Goal: Task Accomplishment & Management: Manage account settings

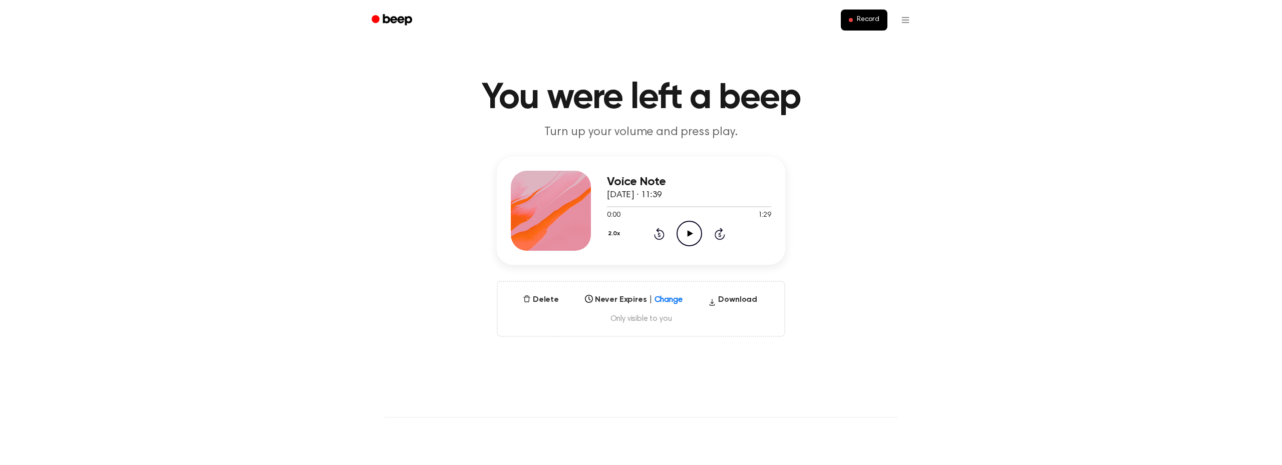
click at [659, 300] on div "Select..." at bounding box center [625, 297] width 76 height 10
click at [636, 369] on div "[DATE]" at bounding box center [634, 372] width 106 height 18
click at [688, 233] on icon at bounding box center [690, 233] width 6 height 7
click at [688, 233] on icon at bounding box center [689, 233] width 5 height 7
click at [535, 298] on button "Delete" at bounding box center [540, 300] width 44 height 12
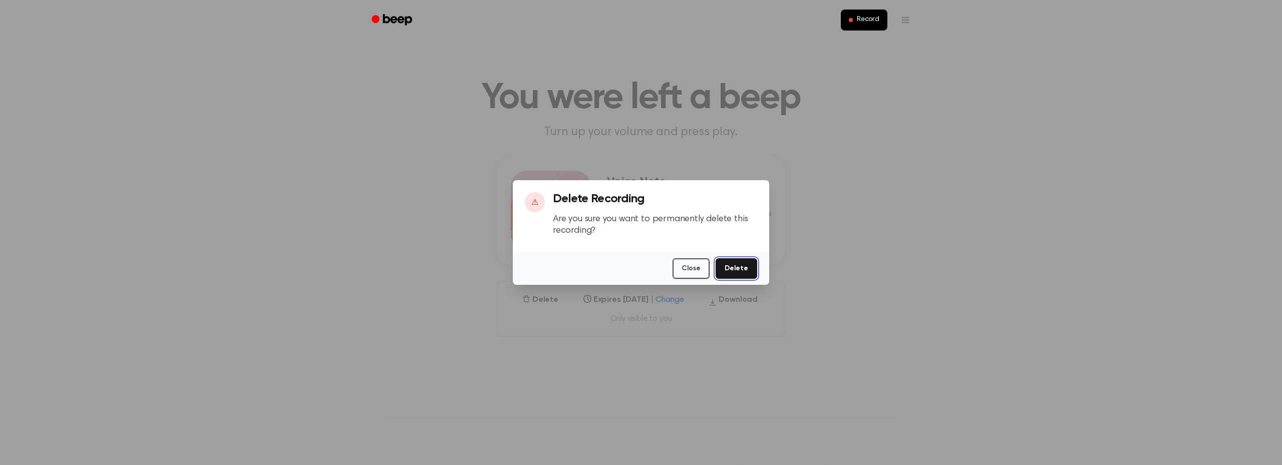
click at [731, 270] on button "Delete" at bounding box center [737, 268] width 42 height 21
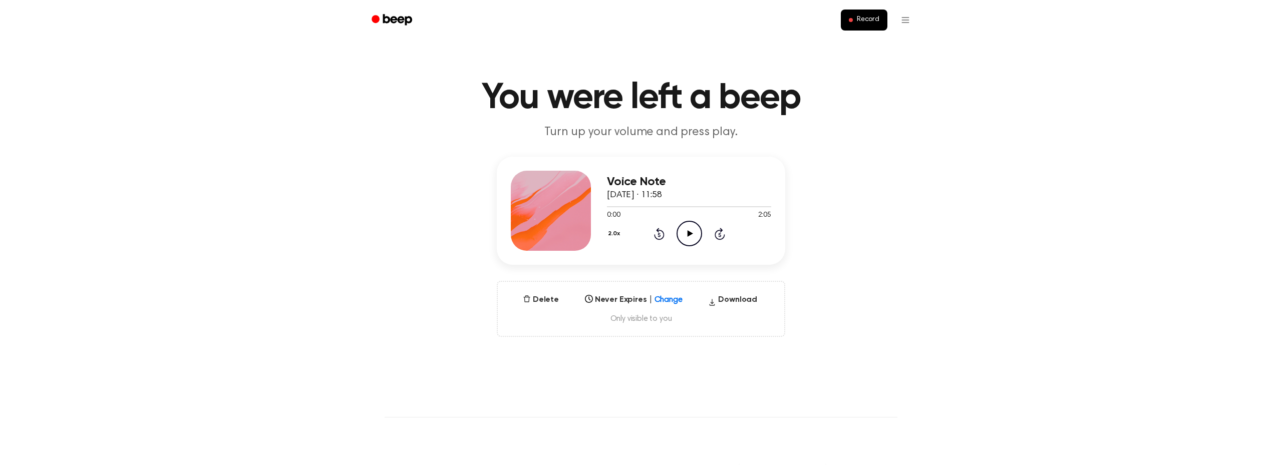
click at [669, 299] on div at bounding box center [677, 297] width 18 height 10
click at [626, 363] on div "In 1 Week" at bounding box center [634, 372] width 106 height 18
